Goal: Task Accomplishment & Management: Complete application form

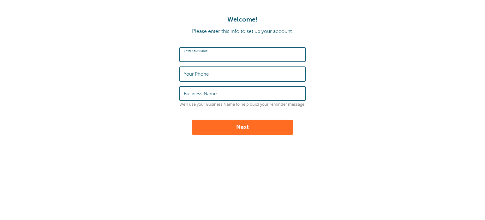
click at [287, 57] on input "Enter Your Name" at bounding box center [243, 55] width 118 height 14
click at [192, 119] on button "Next" at bounding box center [242, 126] width 101 height 15
click at [263, 58] on input "Jamal Sullivan-" at bounding box center [243, 55] width 118 height 14
type input "[PERSON_NAME]"
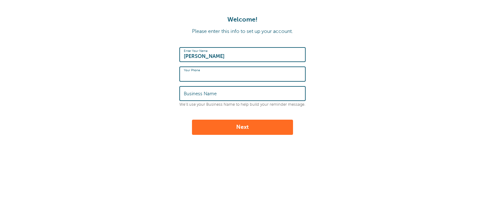
click at [260, 72] on input "Your Phone" at bounding box center [243, 74] width 118 height 14
type input "3852215025"
click at [258, 96] on input "Business Name" at bounding box center [243, 94] width 118 height 14
type input "G"
type input "American Income Life"
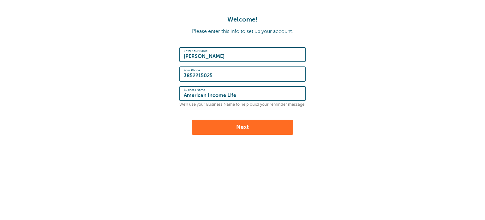
click at [260, 131] on button "Next" at bounding box center [242, 126] width 101 height 15
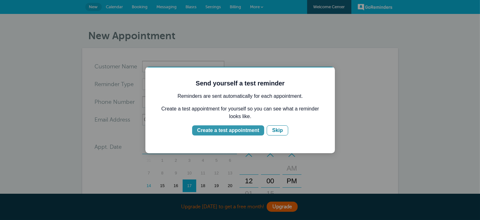
click at [253, 130] on div "Create a test appointment" at bounding box center [228, 130] width 62 height 8
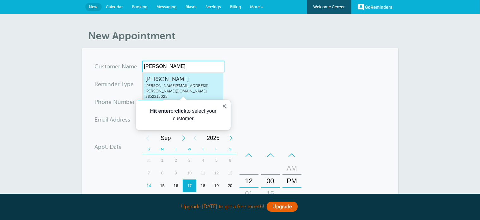
click at [196, 83] on span "jamal.worthen.ins@gmail.com" at bounding box center [183, 88] width 76 height 11
type input "JamalSullivan-Worthenjamal.worthen.ins@gmail.com3852215025"
type input "[PERSON_NAME]"
type input "3852215025"
type input "jamal.worthen.ins@gmail.com"
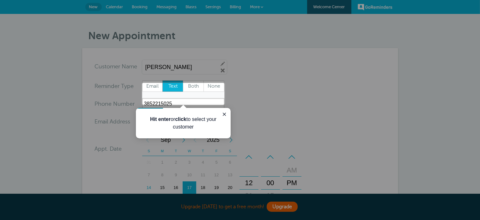
scroll to position [211, 0]
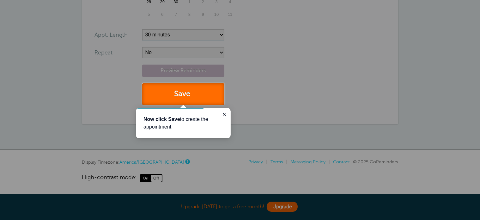
click at [199, 100] on button "Save" at bounding box center [183, 94] width 82 height 22
